Goal: Transaction & Acquisition: Book appointment/travel/reservation

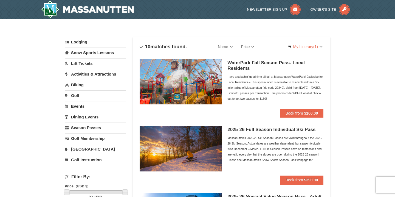
click at [81, 41] on link "Lodging" at bounding box center [95, 42] width 61 height 10
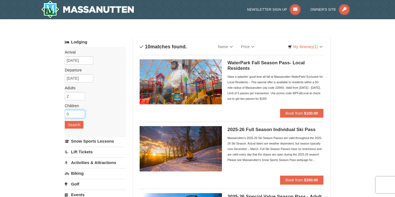
click at [77, 114] on input "0" at bounding box center [75, 114] width 20 height 8
type input "1"
click at [80, 113] on input "1" at bounding box center [75, 114] width 20 height 8
click at [71, 124] on button "Search" at bounding box center [74, 125] width 19 height 8
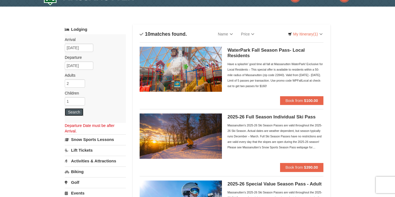
scroll to position [14, 0]
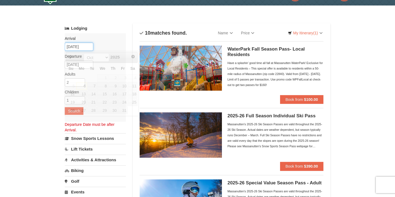
click at [84, 48] on input "[DATE]" at bounding box center [79, 46] width 29 height 8
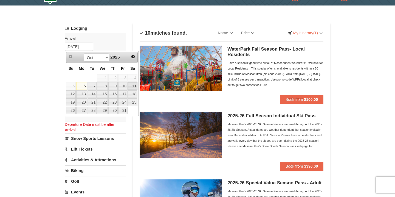
click at [132, 85] on link "11" at bounding box center [132, 86] width 9 height 8
type input "[DATE]"
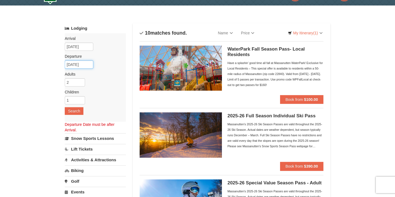
click at [87, 65] on input "[DATE]" at bounding box center [79, 64] width 29 height 8
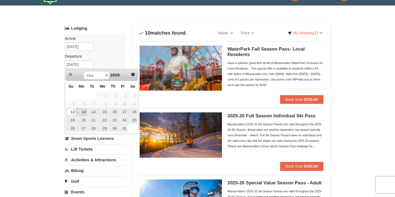
click at [81, 110] on link "13" at bounding box center [81, 112] width 10 height 8
type input "[DATE]"
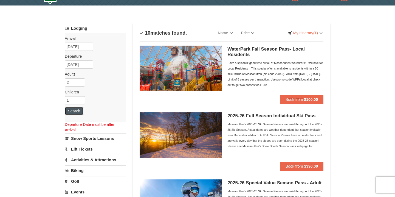
click at [74, 112] on button "Search" at bounding box center [74, 111] width 19 height 8
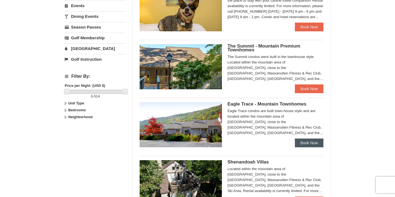
scroll to position [192, 0]
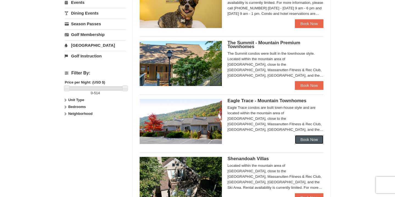
click at [309, 139] on link "Book Now" at bounding box center [309, 139] width 29 height 9
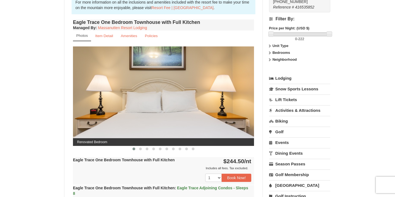
scroll to position [180, 0]
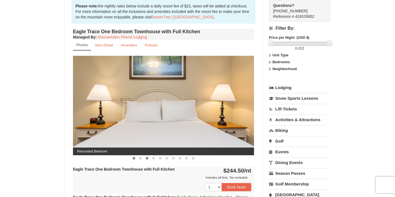
click at [146, 157] on span at bounding box center [147, 158] width 3 height 3
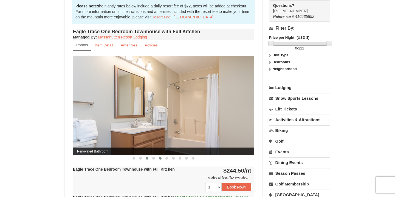
click at [157, 157] on button at bounding box center [160, 157] width 7 height 5
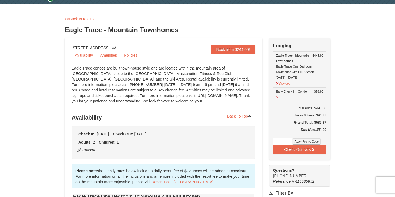
scroll to position [19, 0]
